Goal: Task Accomplishment & Management: Use online tool/utility

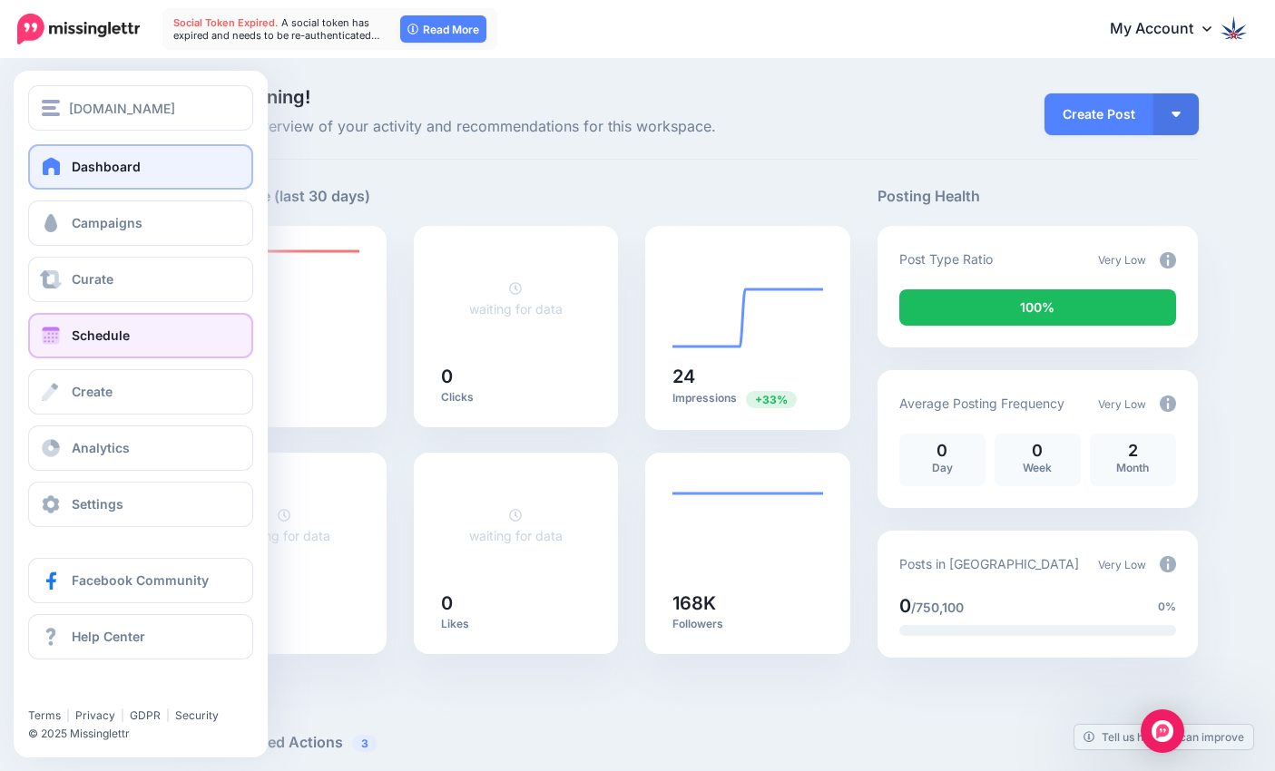
click at [105, 338] on span "Schedule" at bounding box center [101, 335] width 58 height 15
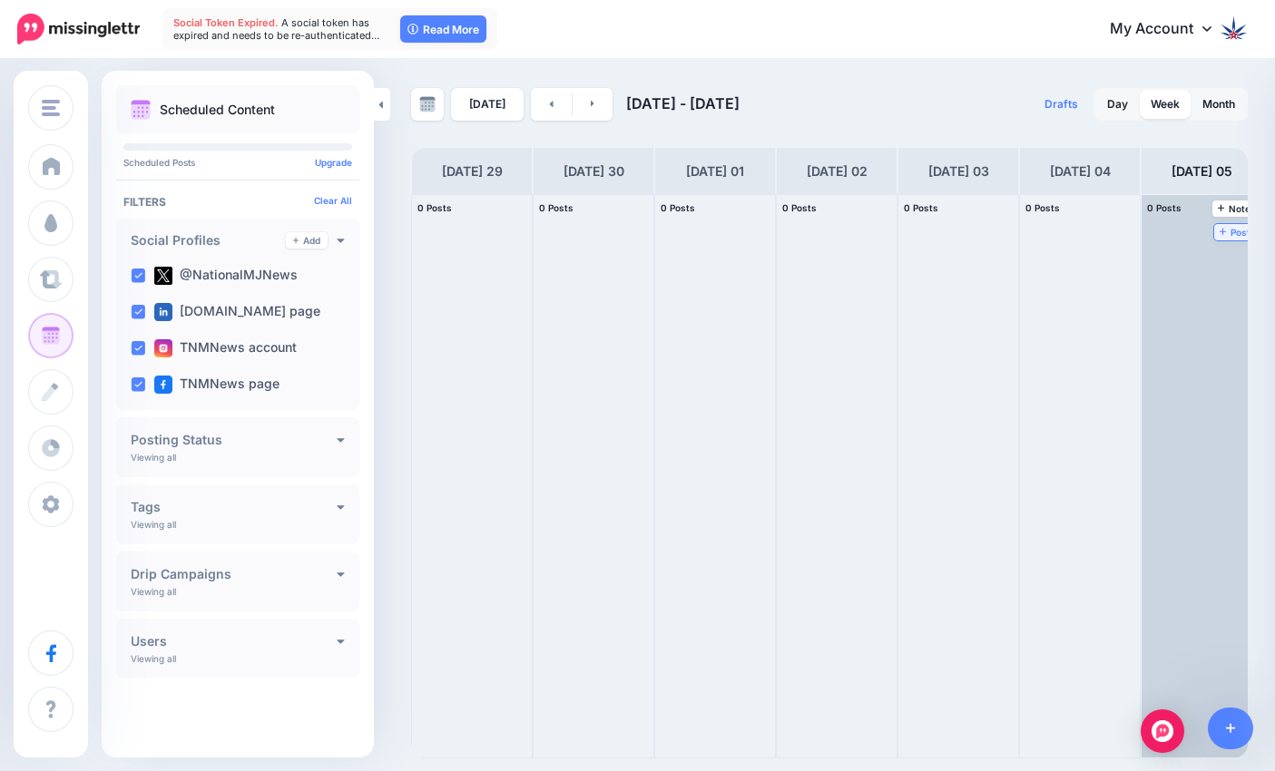
click at [1237, 233] on span "Post" at bounding box center [1236, 232] width 32 height 9
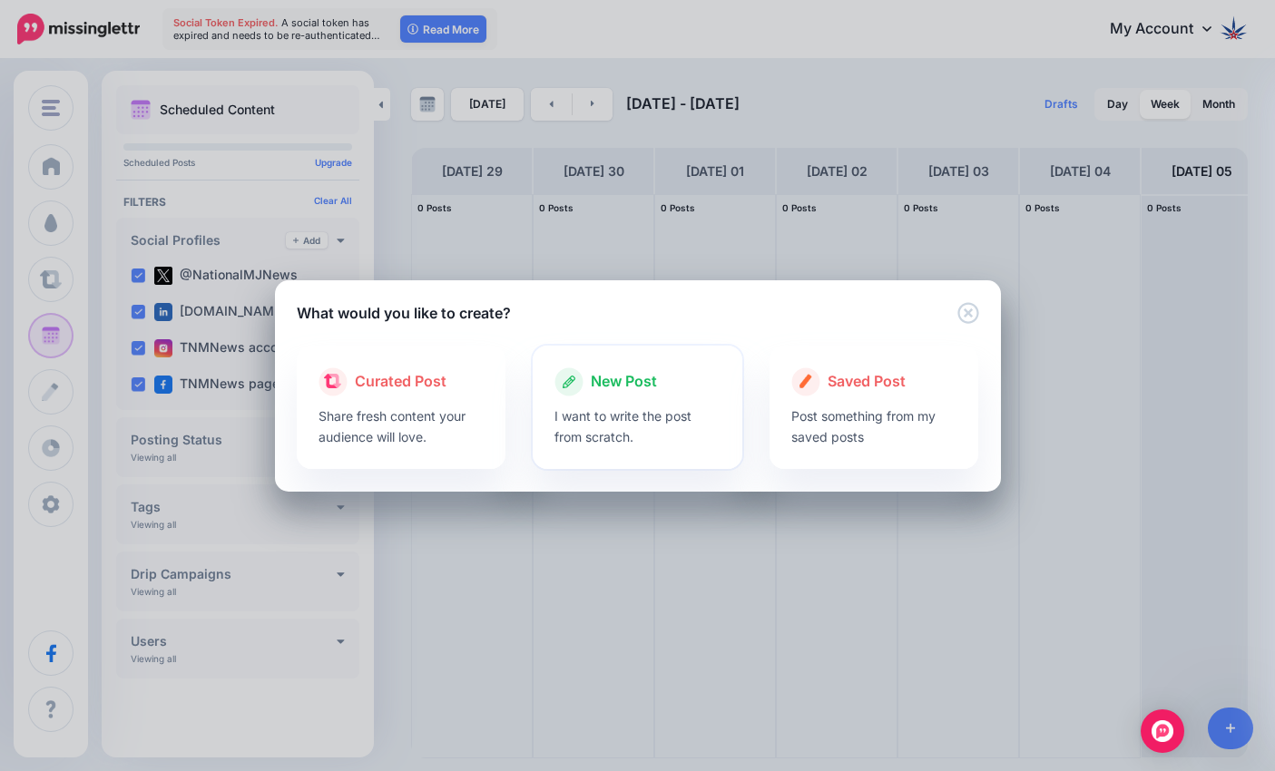
click at [613, 396] on div "New Post" at bounding box center [637, 381] width 166 height 29
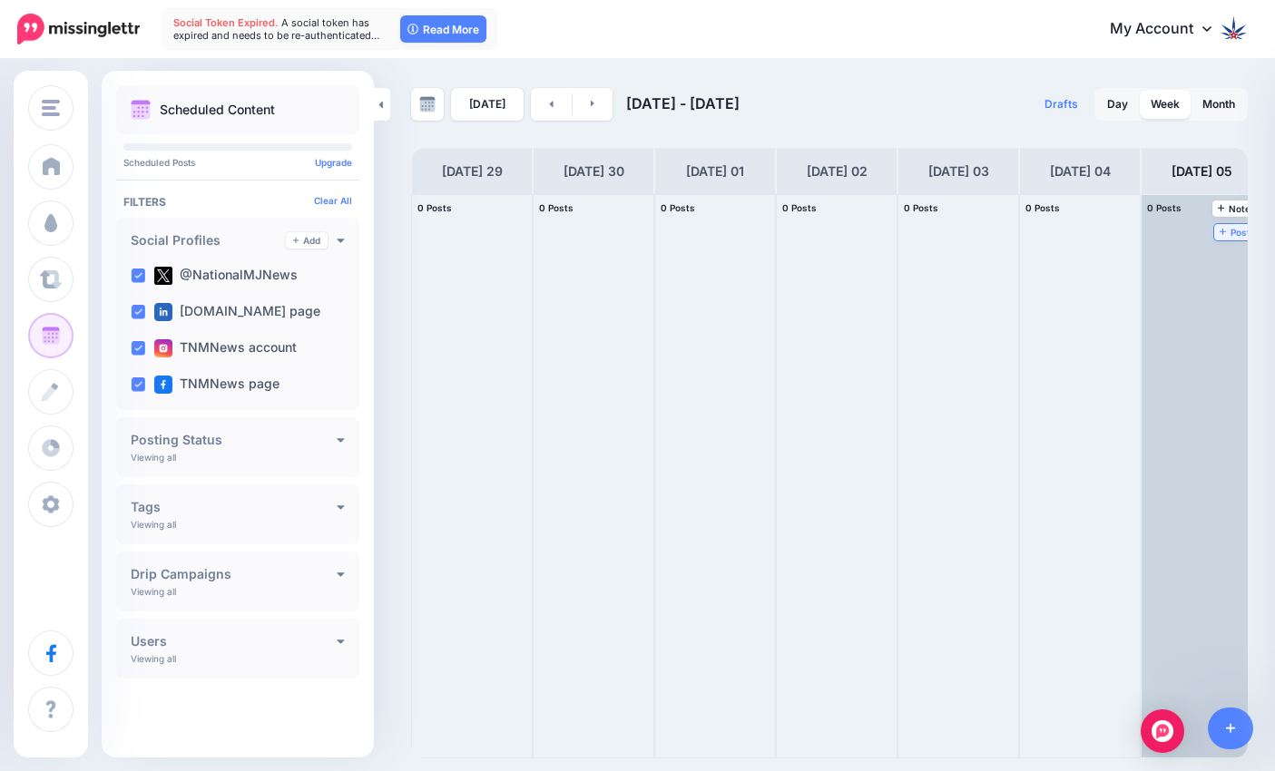
click at [1236, 234] on span "Post" at bounding box center [1236, 232] width 32 height 9
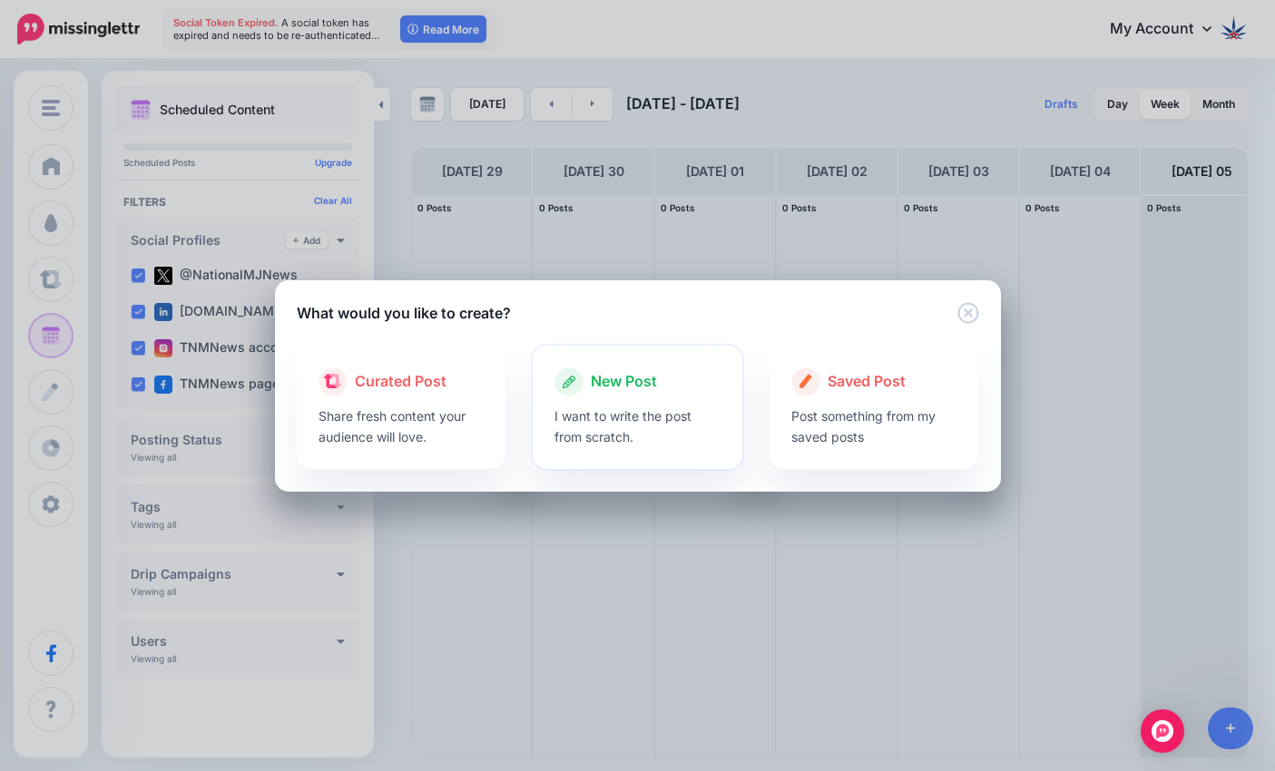
click at [592, 402] on div at bounding box center [637, 401] width 166 height 9
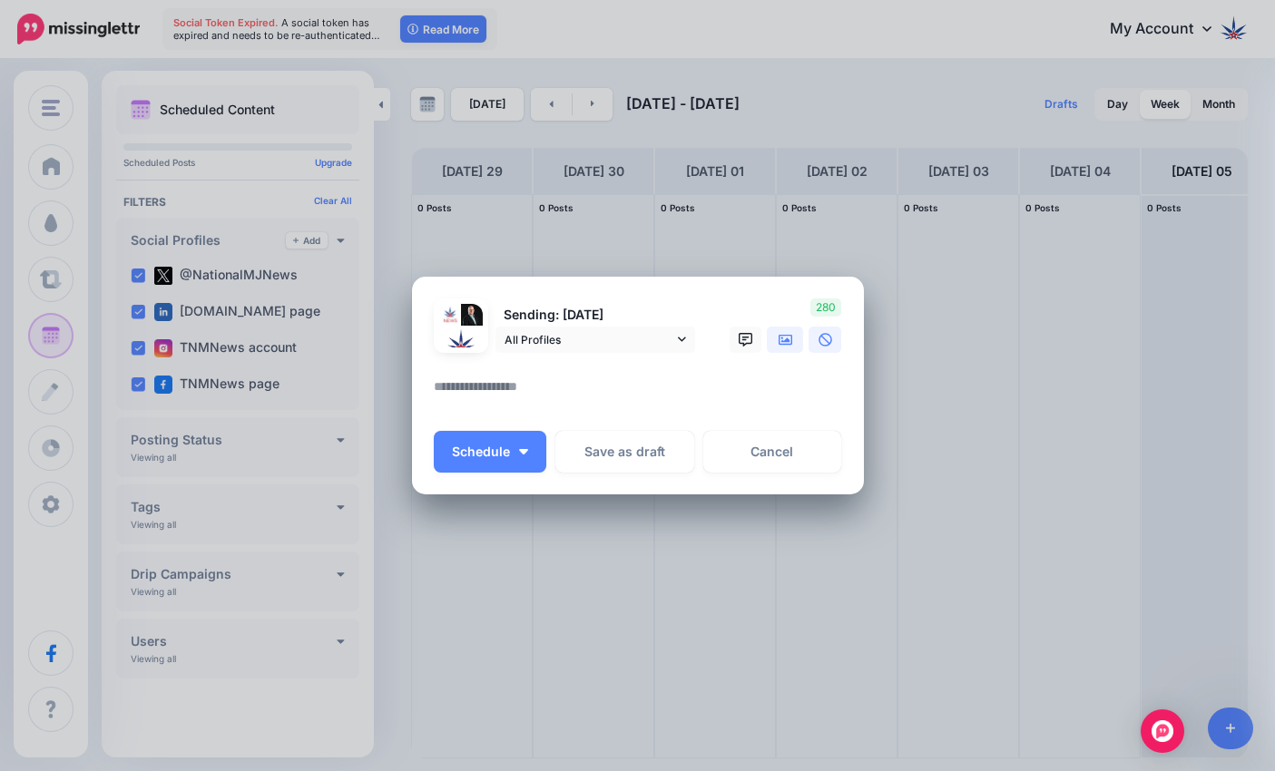
click at [789, 340] on icon at bounding box center [786, 340] width 15 height 11
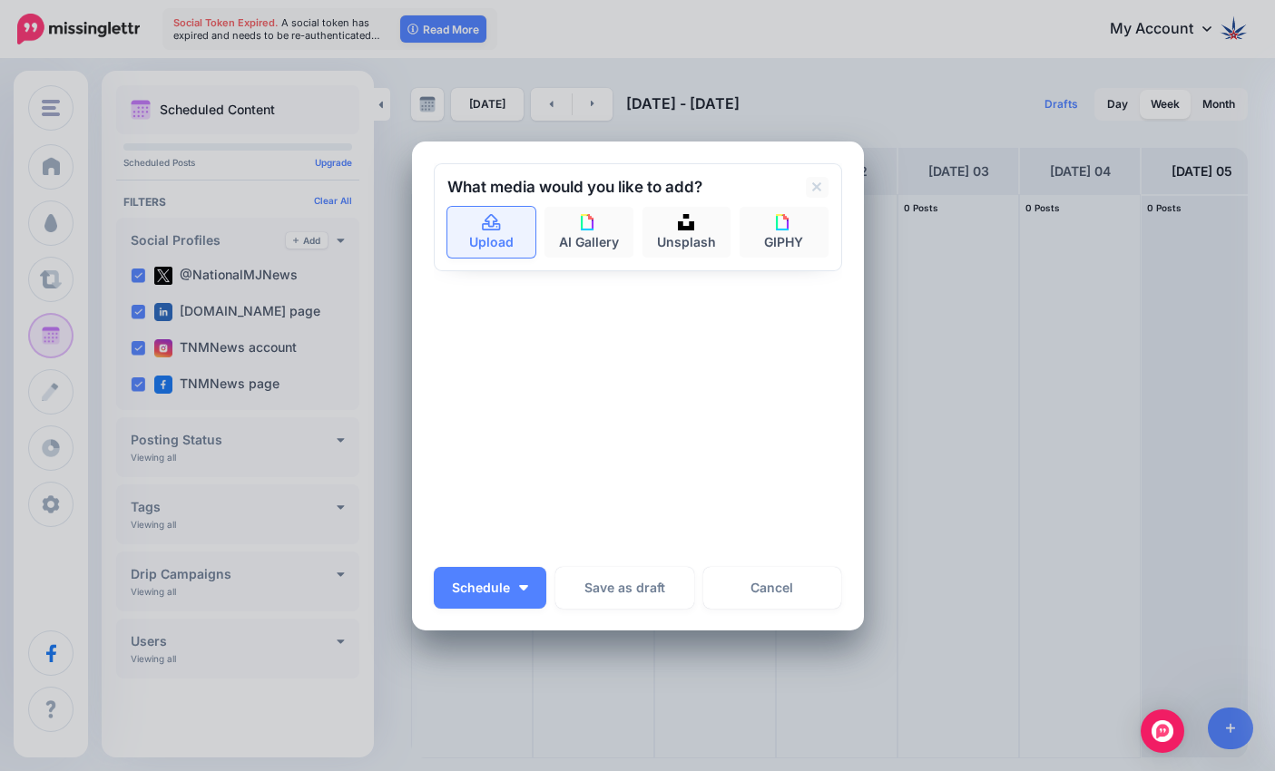
click at [504, 247] on link "Upload" at bounding box center [491, 232] width 89 height 51
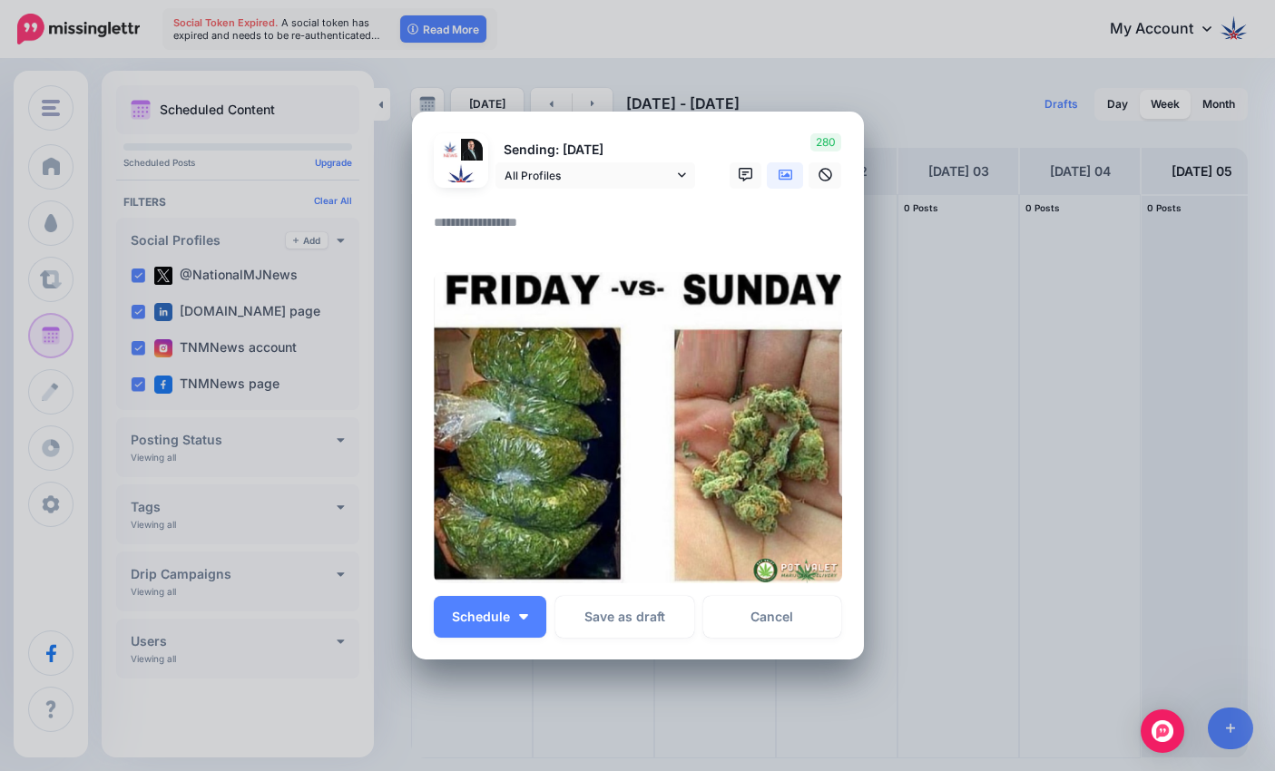
paste textarea "**********"
type textarea "**********"
click at [520, 622] on button "Schedule" at bounding box center [490, 617] width 113 height 42
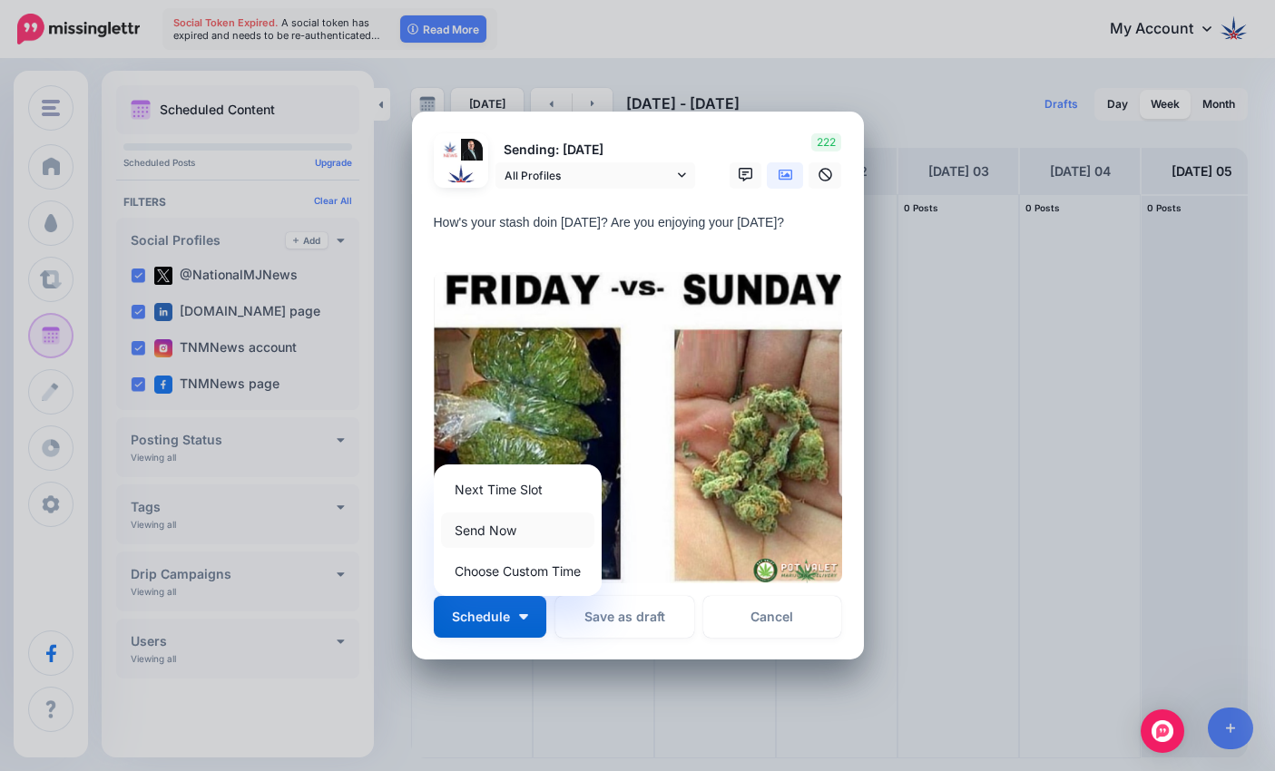
click at [485, 526] on link "Send Now" at bounding box center [517, 530] width 153 height 35
